Goal: Task Accomplishment & Management: Manage account settings

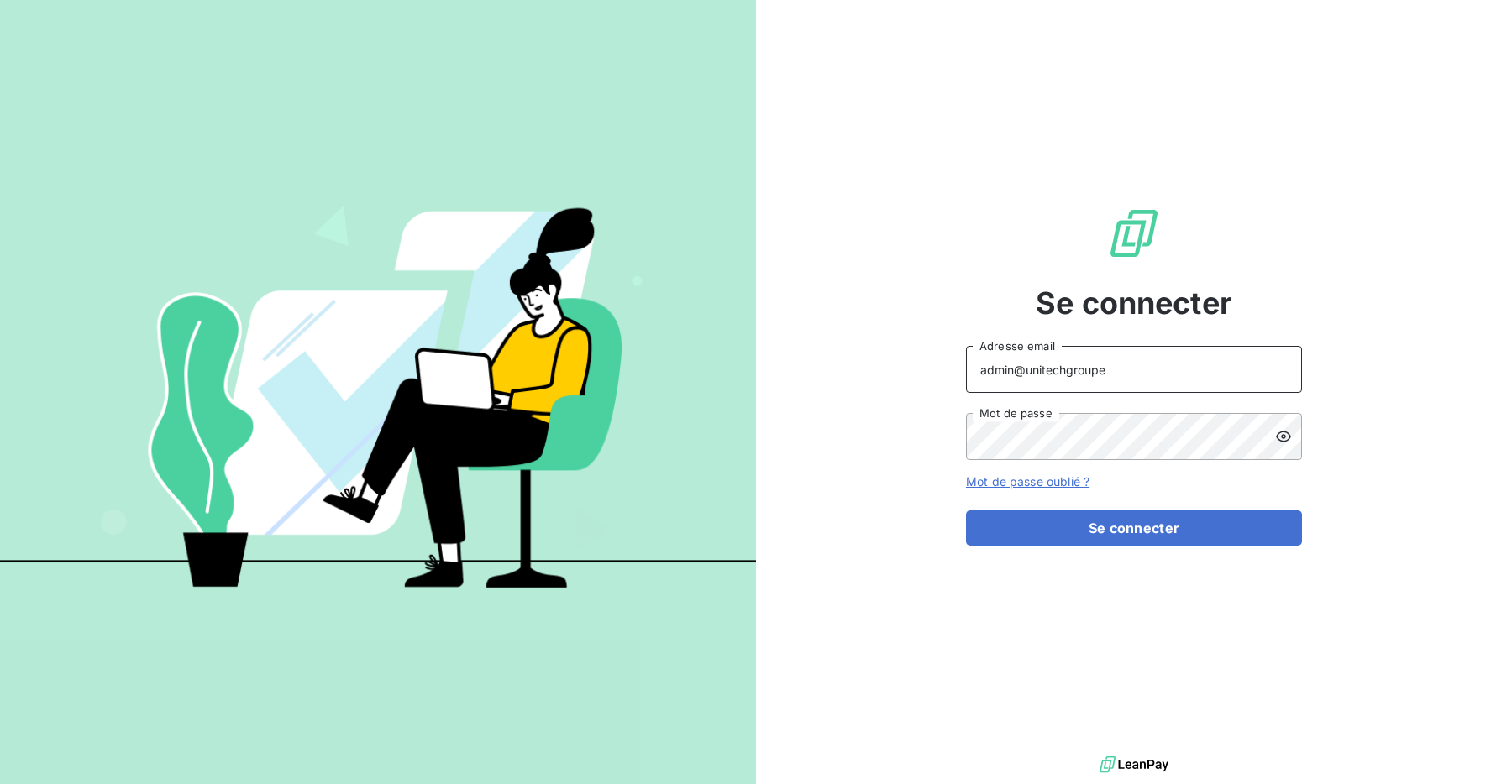
click at [1037, 362] on input "admin@unitechgroupe" at bounding box center [1133, 369] width 336 height 47
drag, startPoint x: 1067, startPoint y: 374, endPoint x: 1149, endPoint y: 373, distance: 82.0
click at [1149, 373] on input "admin@unitechgroupe" at bounding box center [1133, 369] width 336 height 47
type input "admin@relaispoidslourdsauvergne"
click at [1156, 531] on button "Se connecter" at bounding box center [1133, 528] width 336 height 35
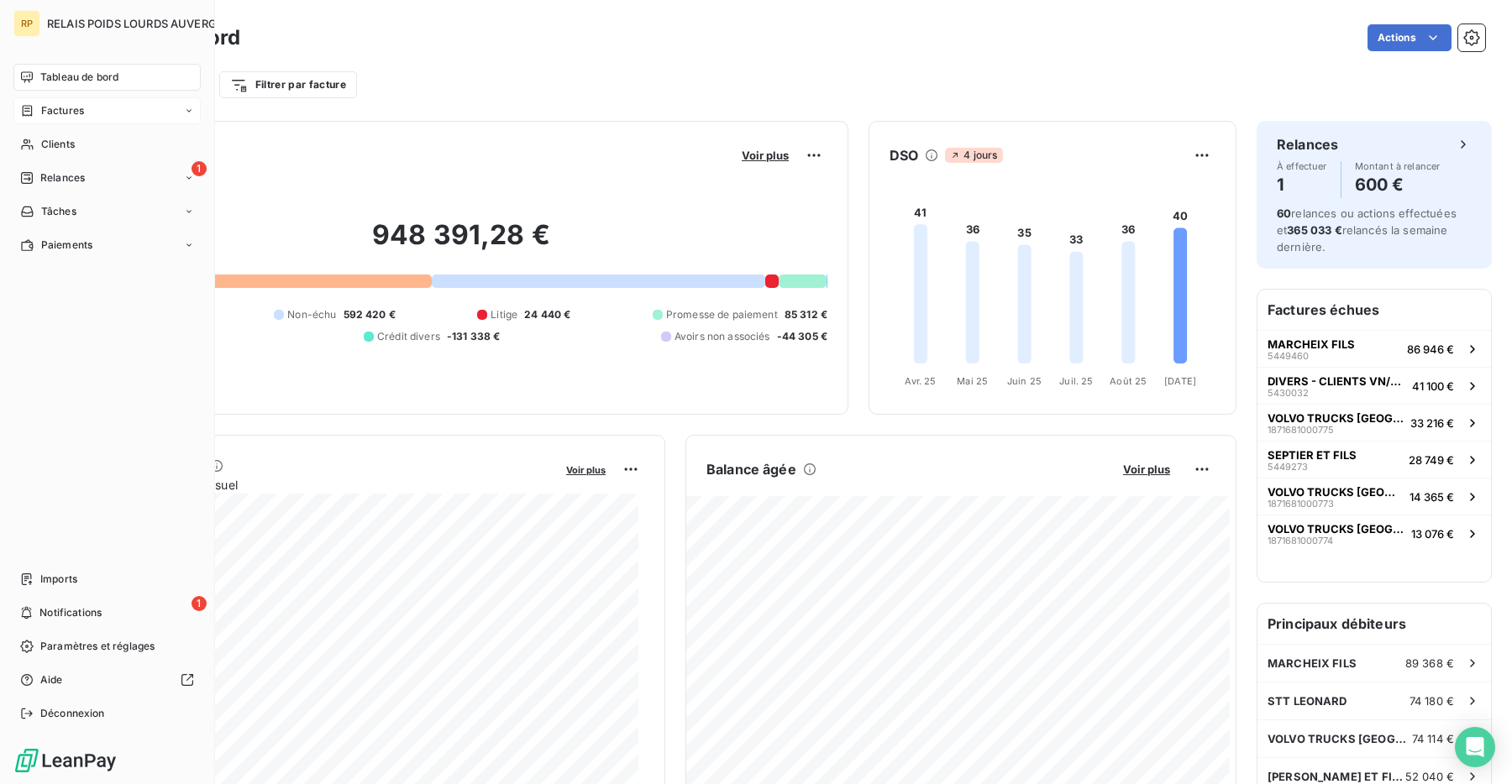
click at [45, 112] on span "Factures" at bounding box center [63, 111] width 43 height 15
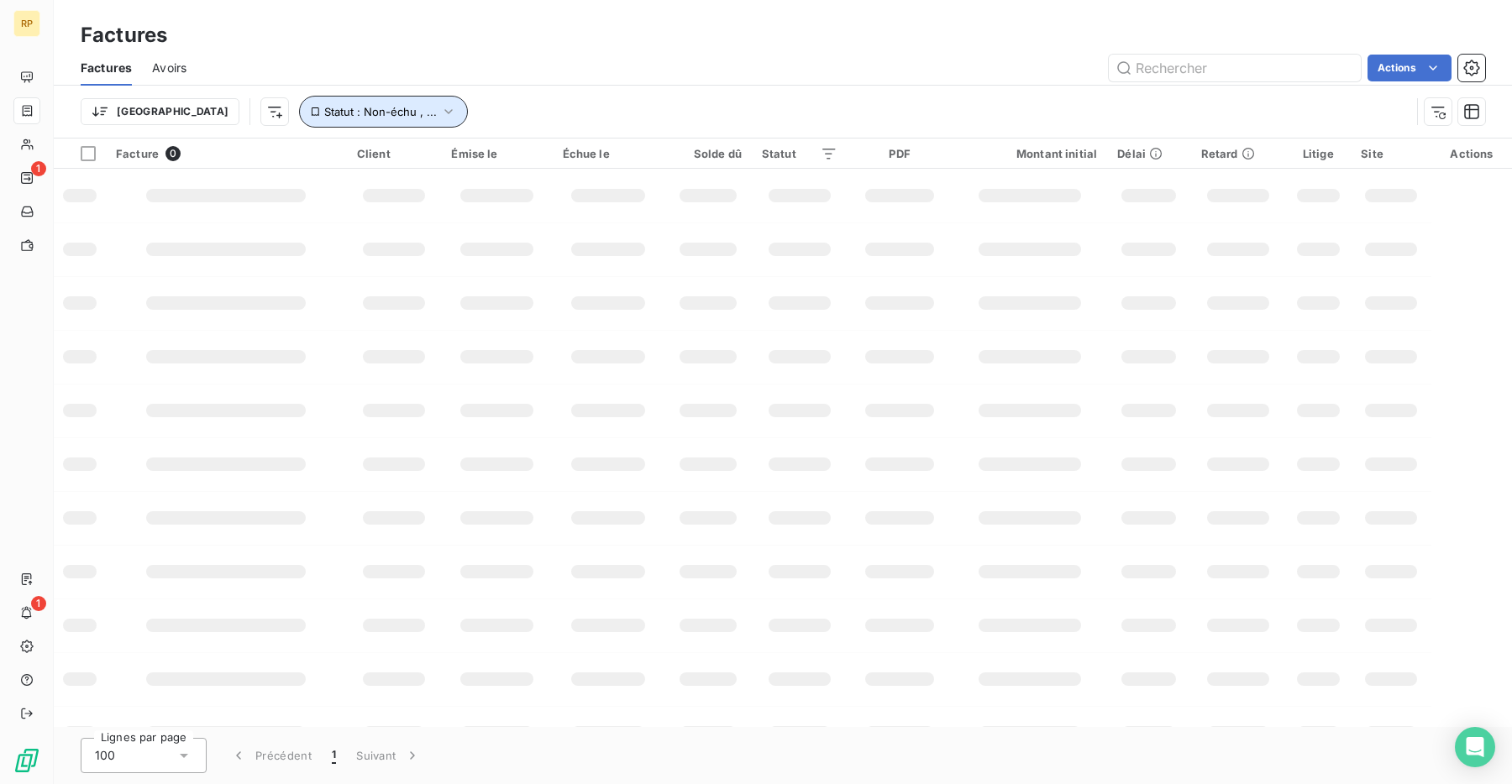
click at [319, 119] on button "Statut : Non-échu , ..." at bounding box center [384, 112] width 169 height 32
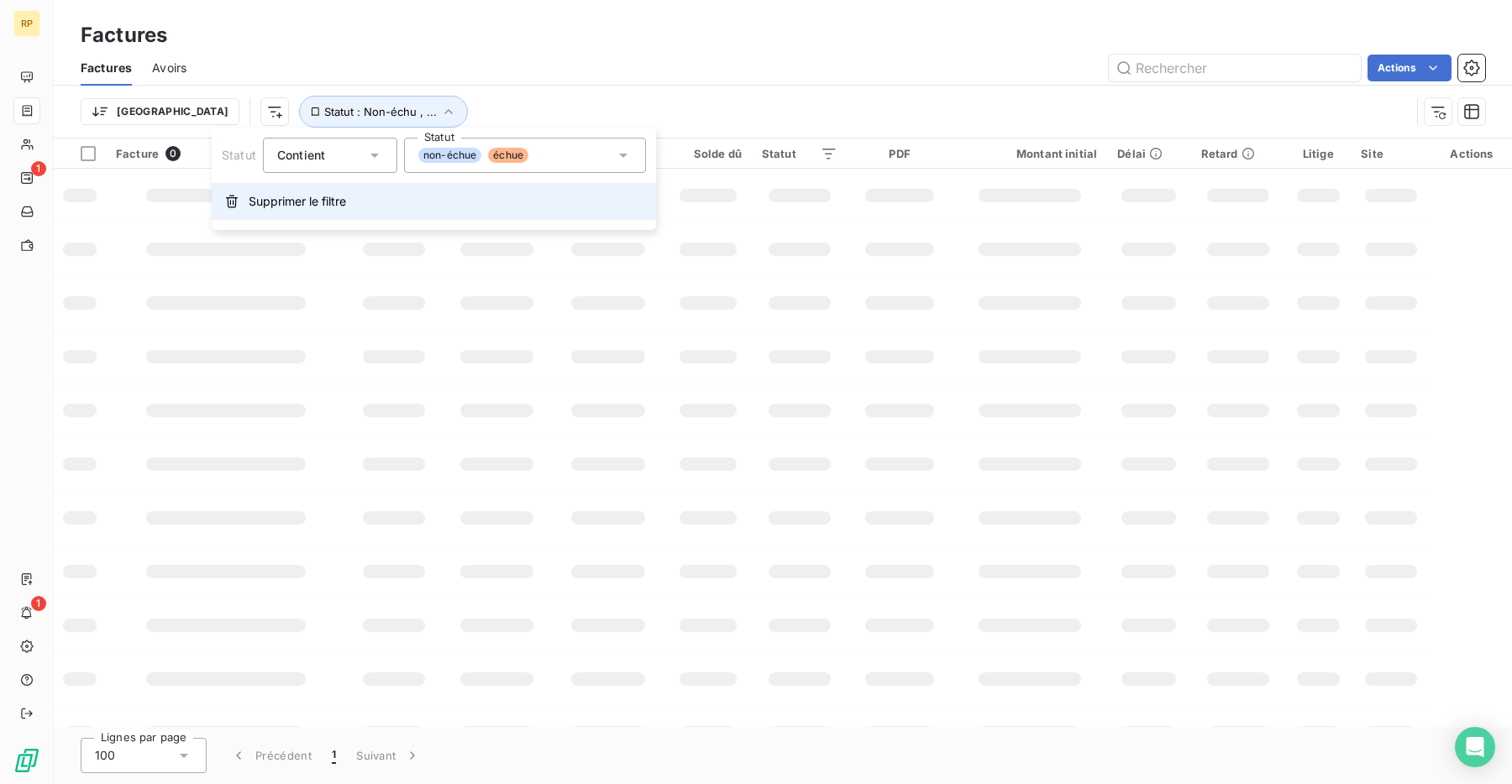
click at [332, 210] on button "Supprimer le filtre" at bounding box center [434, 202] width 445 height 37
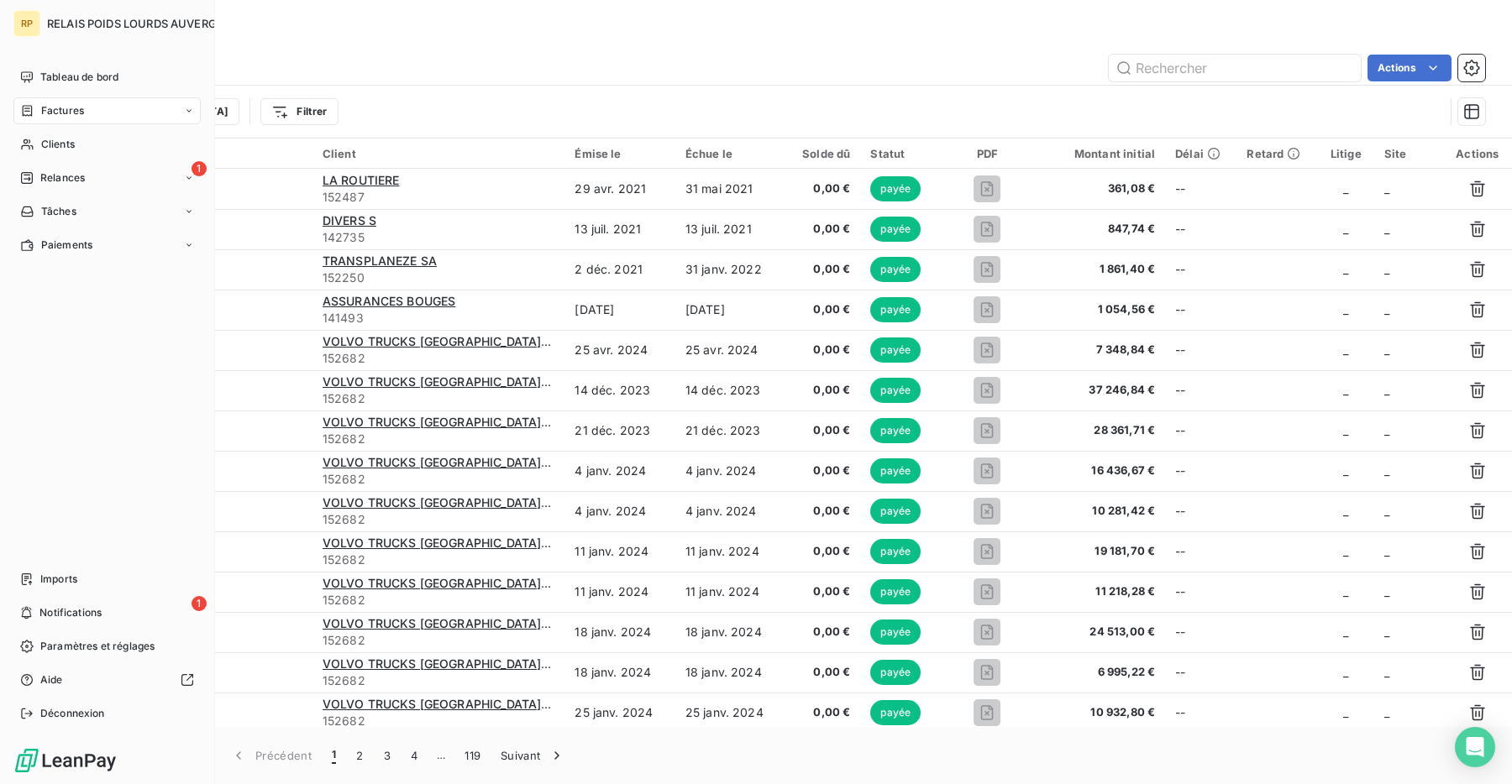
click at [45, 141] on span "Clients" at bounding box center [58, 144] width 34 height 15
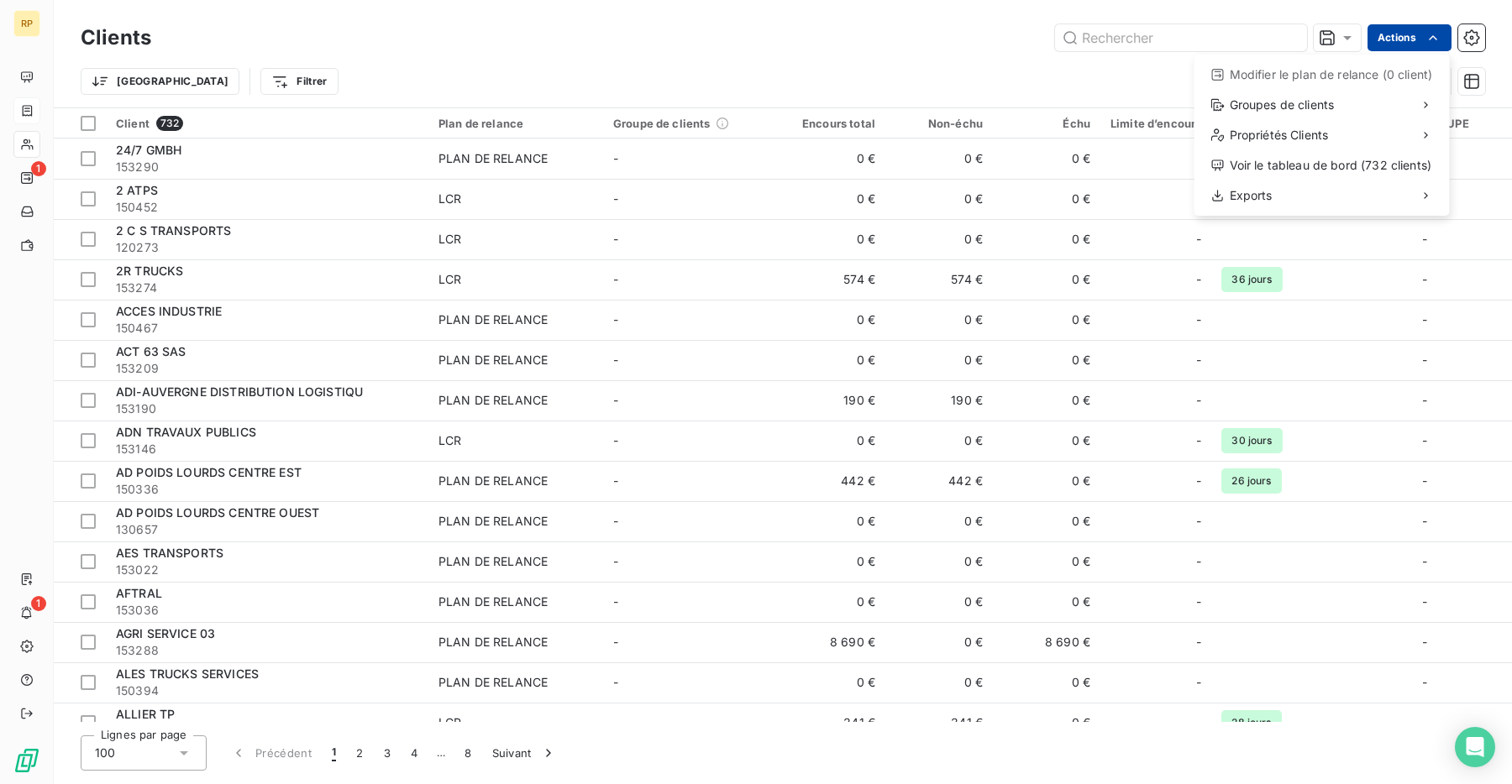
click at [1413, 35] on html "RP 1 1 Clients Actions Modifier le plan de relance (0 client) Groupes de client…" at bounding box center [756, 392] width 1512 height 784
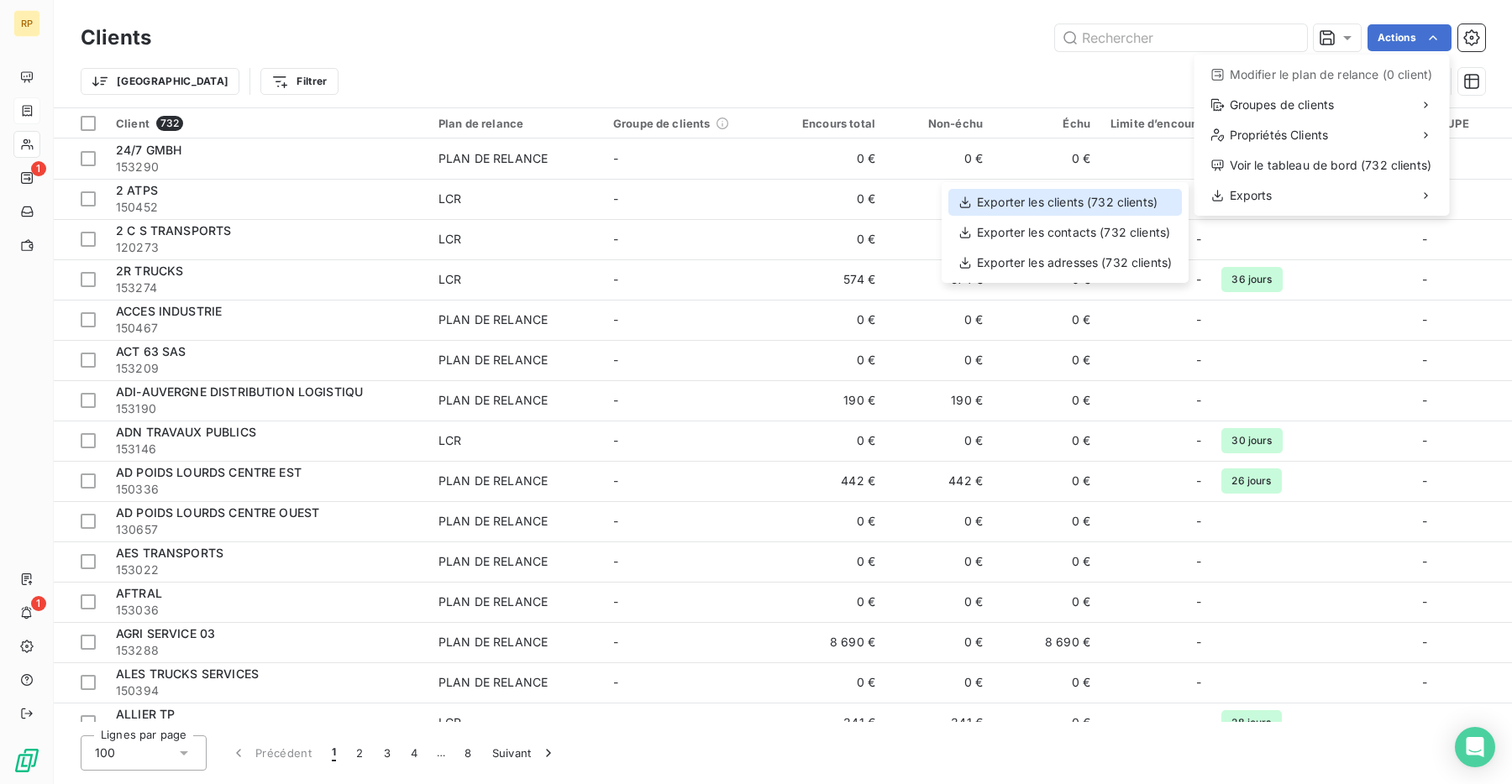
click at [1127, 202] on div "Exporter les clients (732 clients)" at bounding box center [1065, 203] width 233 height 27
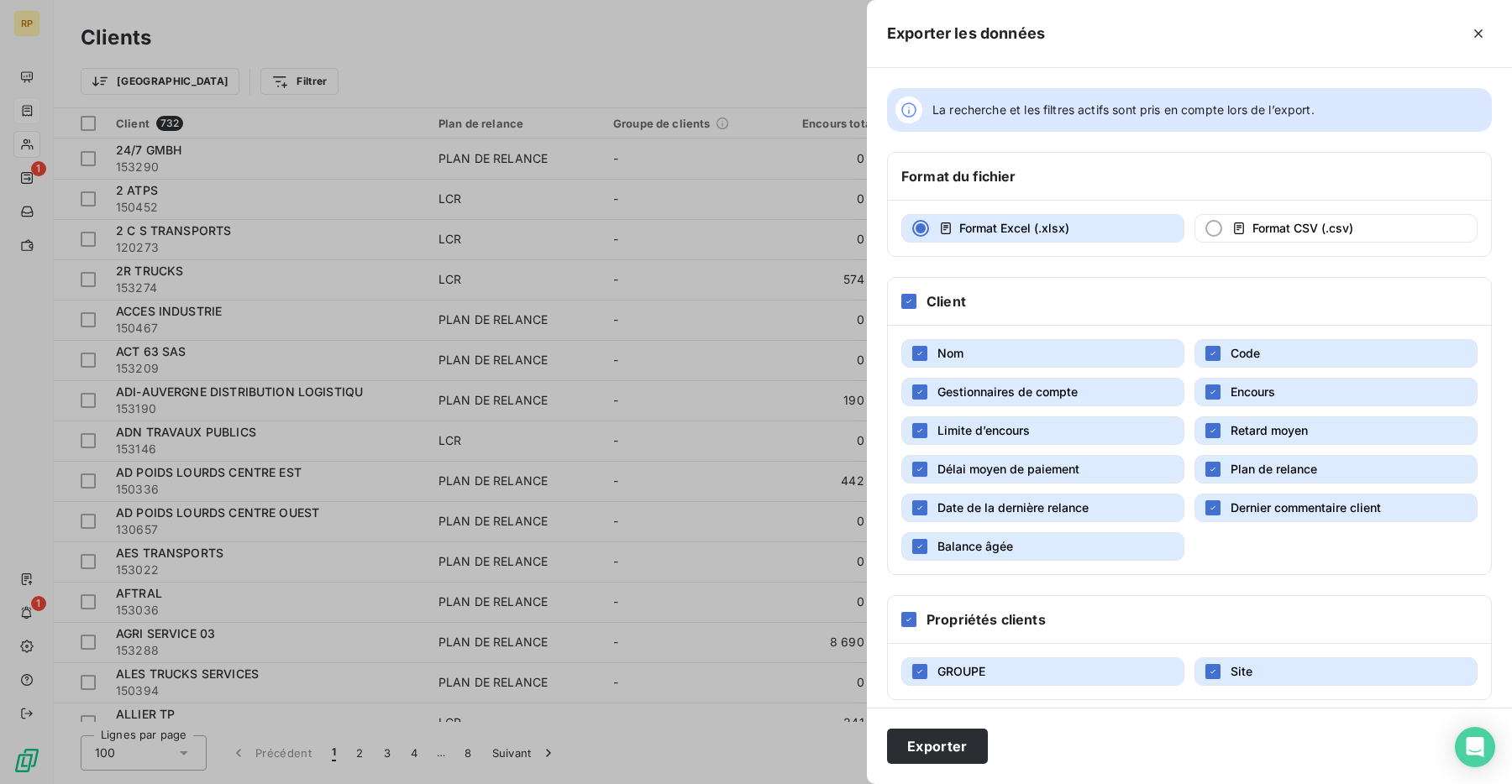
click at [1000, 608] on div "Propriétés clients" at bounding box center [1188, 620] width 603 height 48
click at [907, 619] on icon at bounding box center [909, 619] width 10 height 10
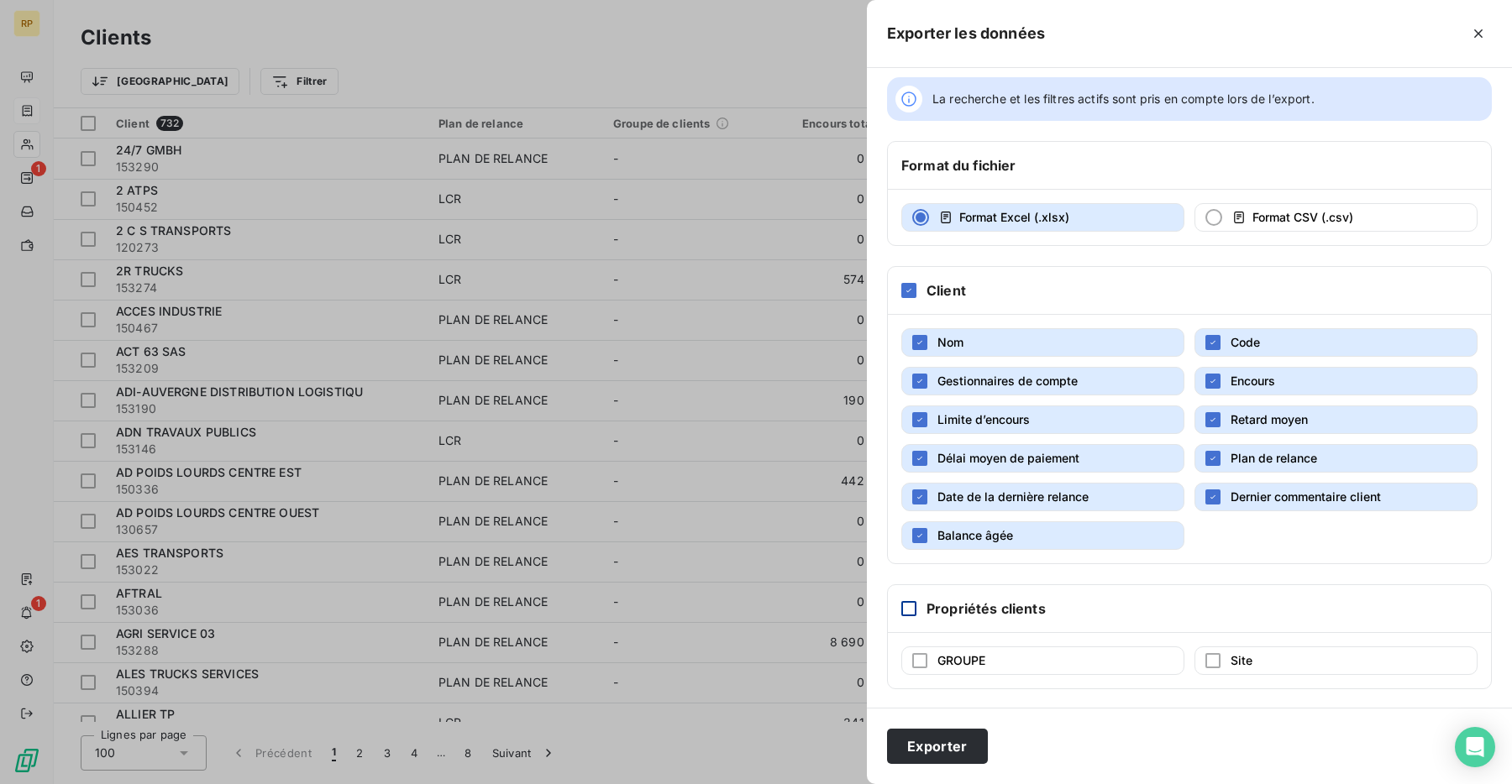
scroll to position [13, 0]
drag, startPoint x: 978, startPoint y: 502, endPoint x: 1078, endPoint y: 494, distance: 100.3
click at [978, 502] on span "Date de la dernière relance" at bounding box center [1013, 495] width 151 height 17
click at [1231, 481] on button "Dernier commentaire client" at bounding box center [1335, 495] width 283 height 29
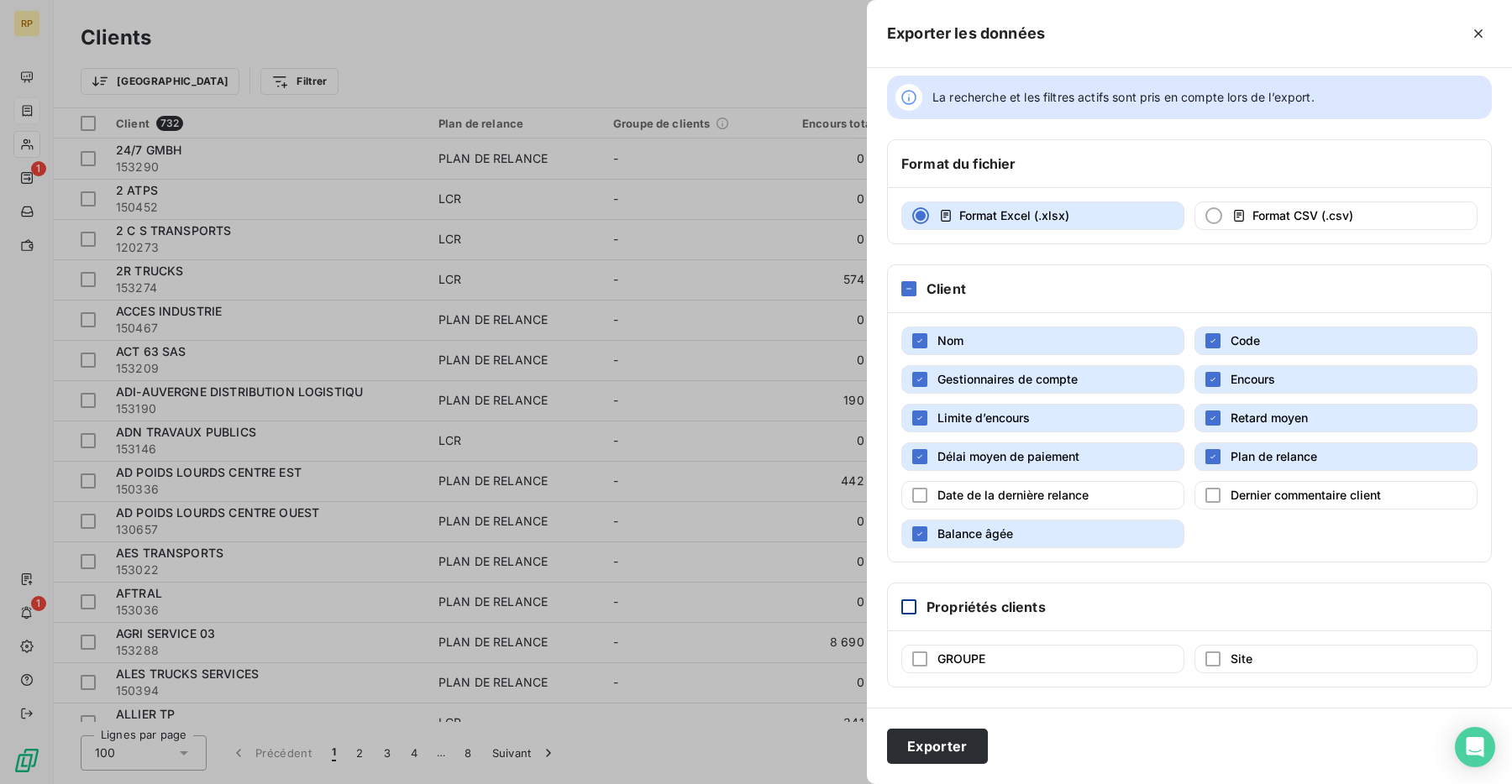
click at [1236, 462] on span "Plan de relance" at bounding box center [1274, 456] width 86 height 14
click at [1117, 454] on button "Délai moyen de paiement" at bounding box center [1042, 457] width 283 height 29
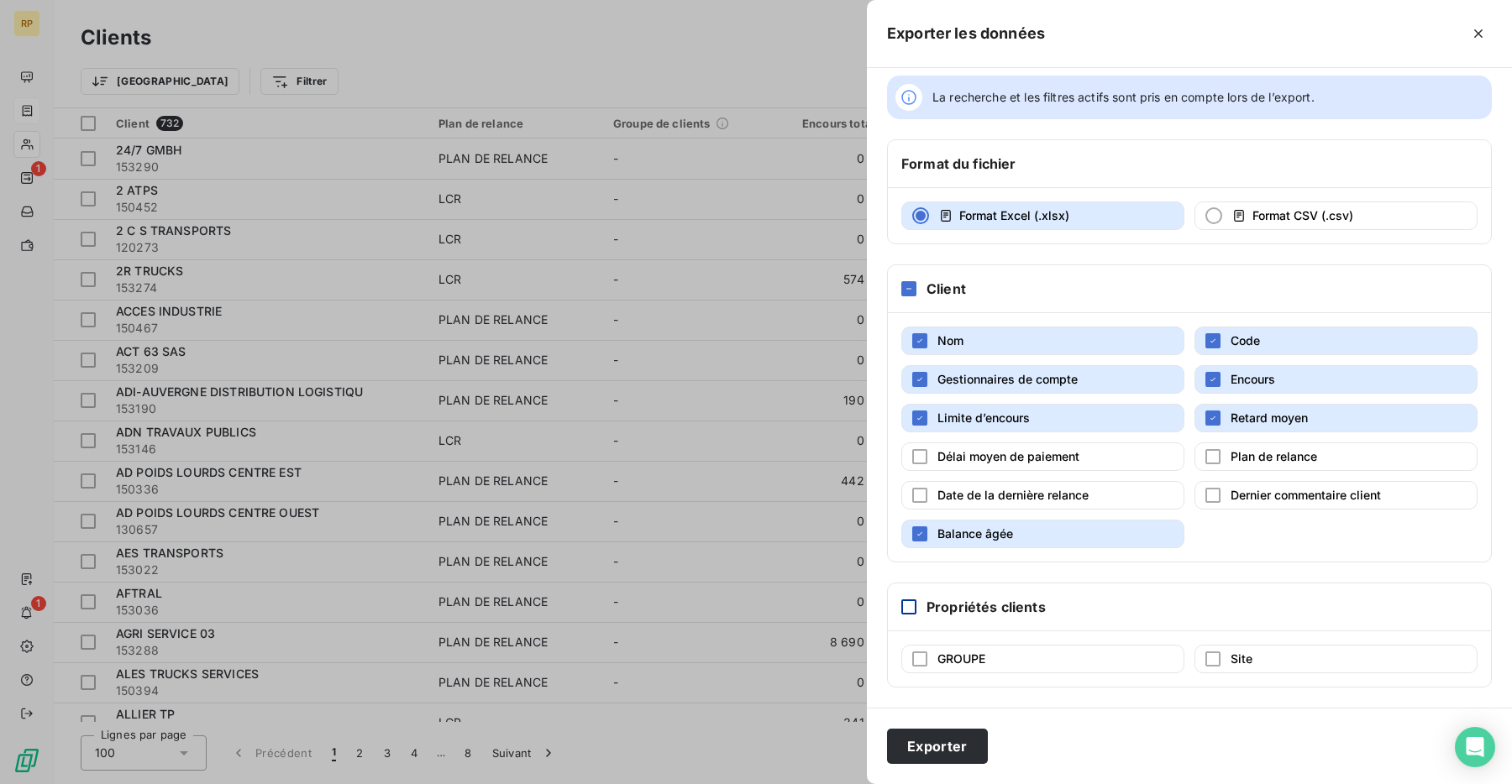
click at [1109, 427] on button "Limite d’encours" at bounding box center [1042, 418] width 283 height 29
click at [1231, 424] on span "Retard moyen" at bounding box center [1269, 417] width 77 height 14
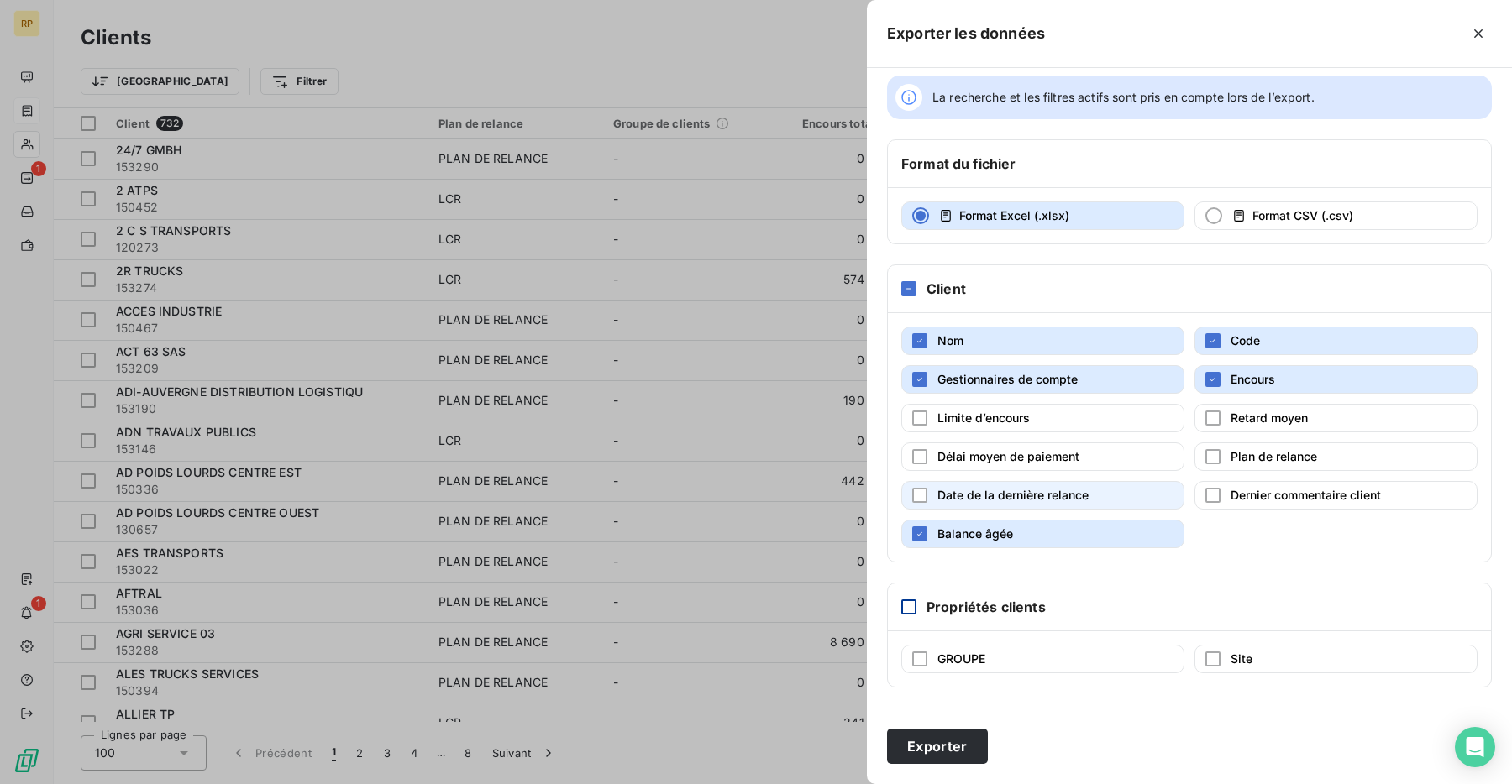
click at [1130, 508] on button "Date de la dernière relance" at bounding box center [1042, 495] width 283 height 29
click at [1129, 536] on button "Balance âgée" at bounding box center [1042, 534] width 283 height 29
click at [1121, 498] on button "Date de la dernière relance" at bounding box center [1042, 495] width 283 height 29
click at [1103, 378] on button "Gestionnaires de compte" at bounding box center [1042, 379] width 283 height 29
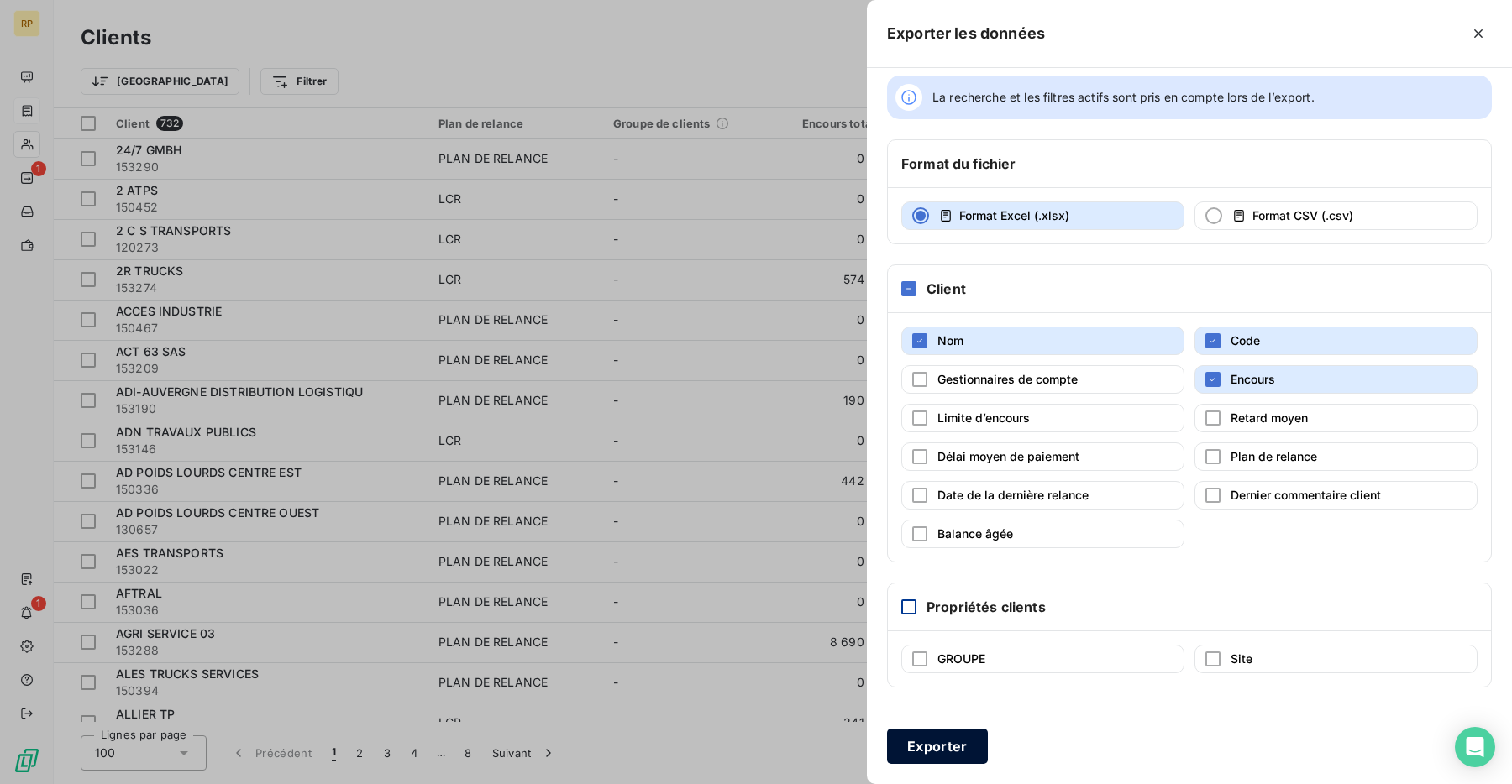
click at [949, 738] on button "Exporter" at bounding box center [936, 747] width 101 height 35
